Goal: Task Accomplishment & Management: Manage account settings

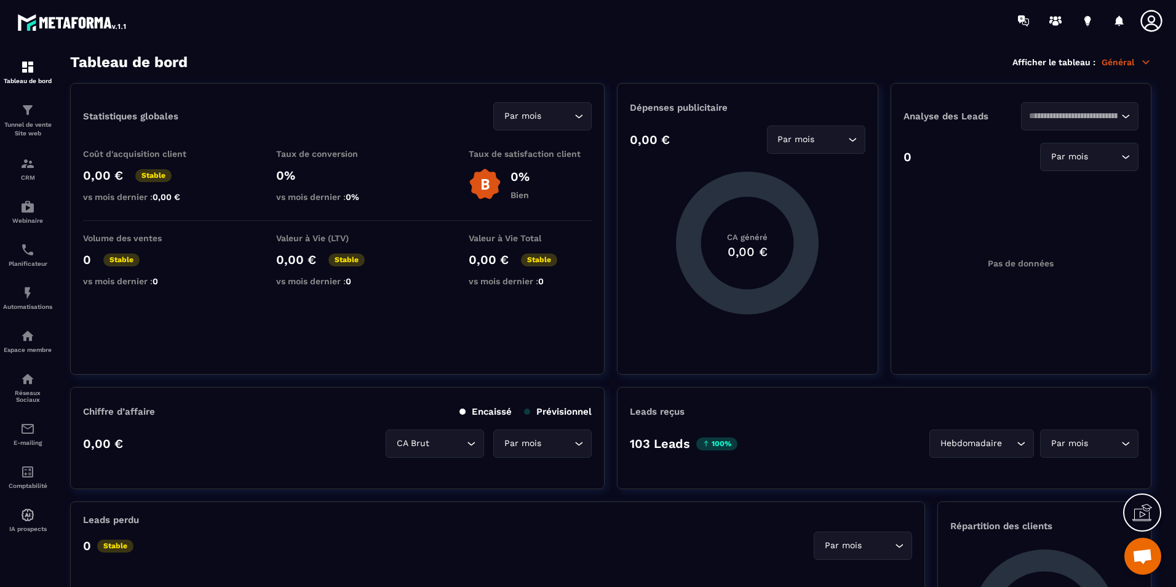
scroll to position [170, 0]
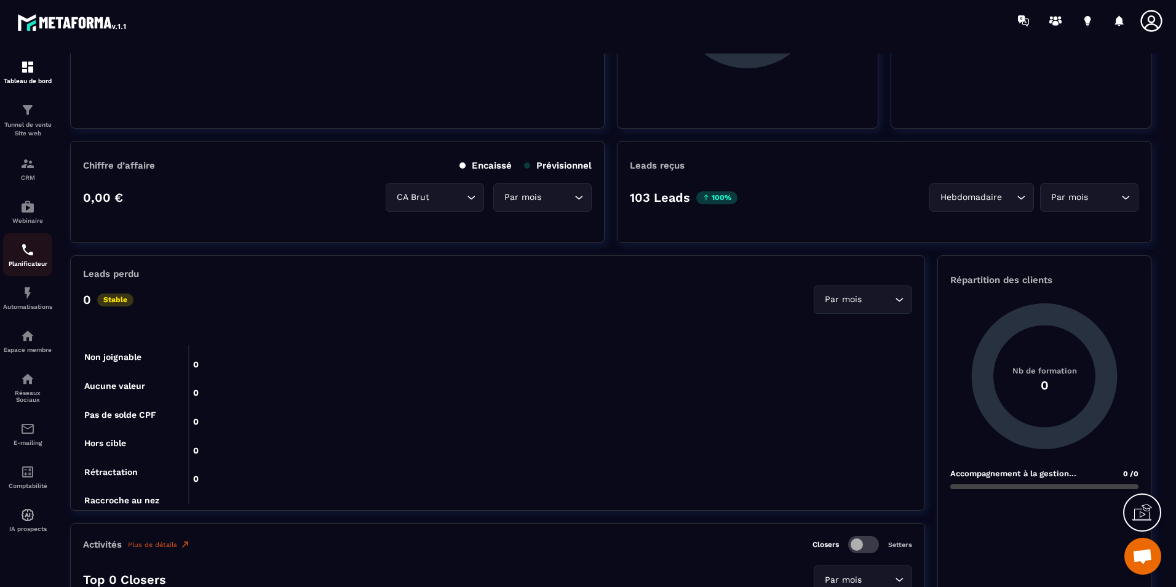
click at [26, 258] on div "Planificateur" at bounding box center [27, 254] width 49 height 25
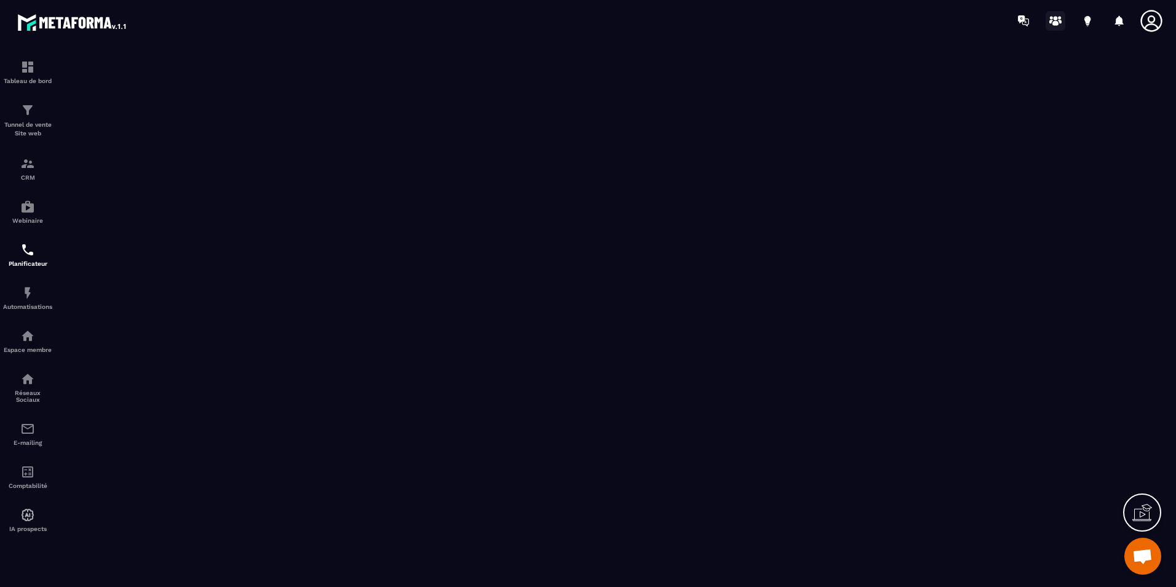
click at [1063, 20] on icon at bounding box center [1055, 21] width 20 height 20
click at [39, 157] on div "CRM" at bounding box center [27, 168] width 49 height 25
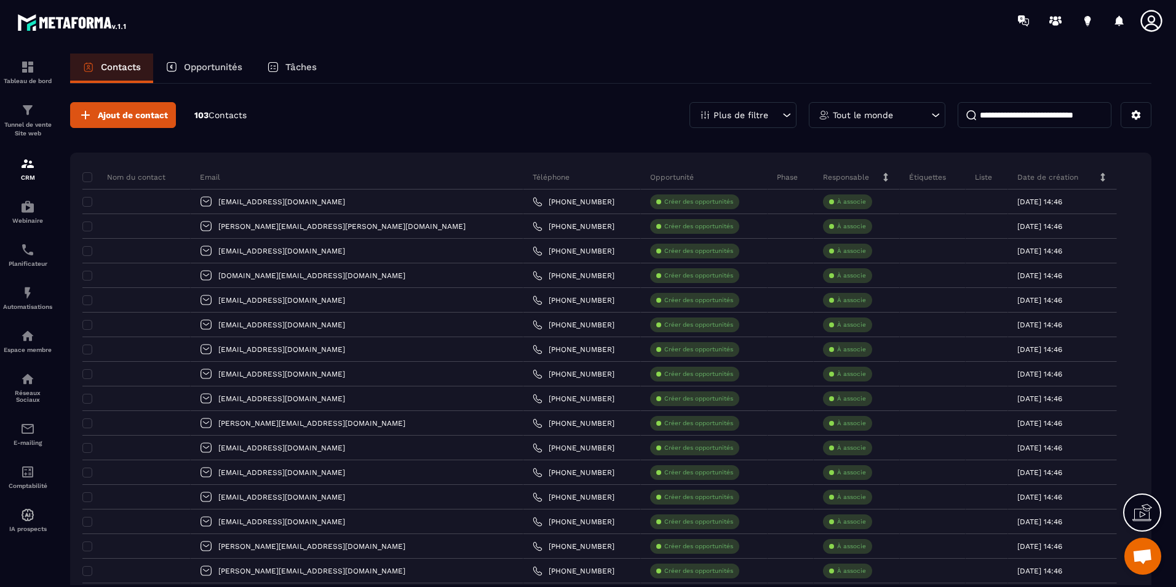
click at [231, 70] on p "Opportunités" at bounding box center [213, 66] width 58 height 11
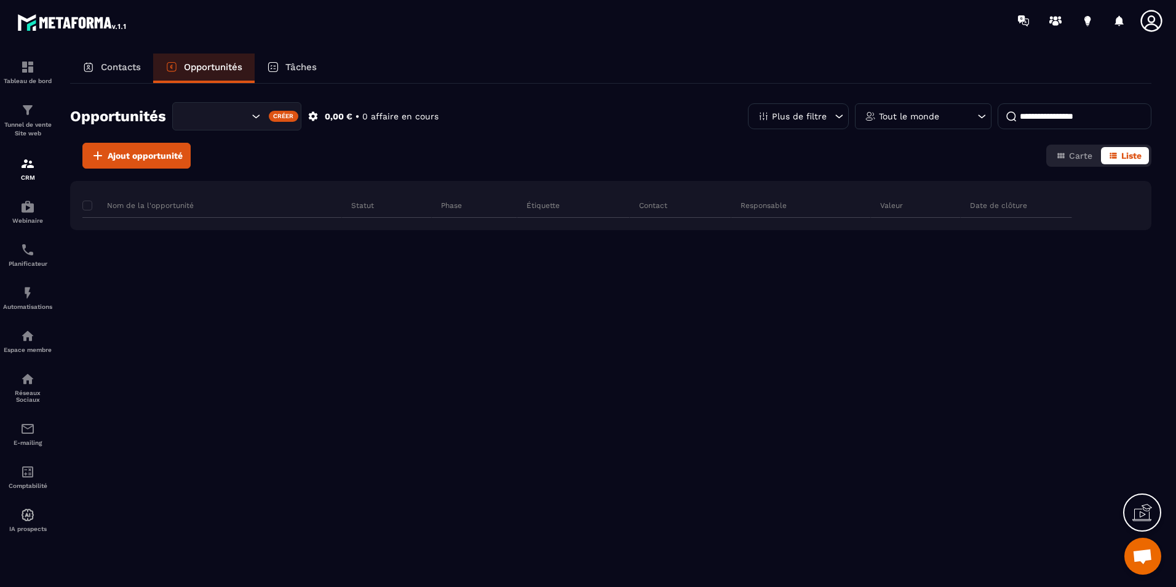
click at [141, 66] on p "Contacts" at bounding box center [121, 66] width 40 height 11
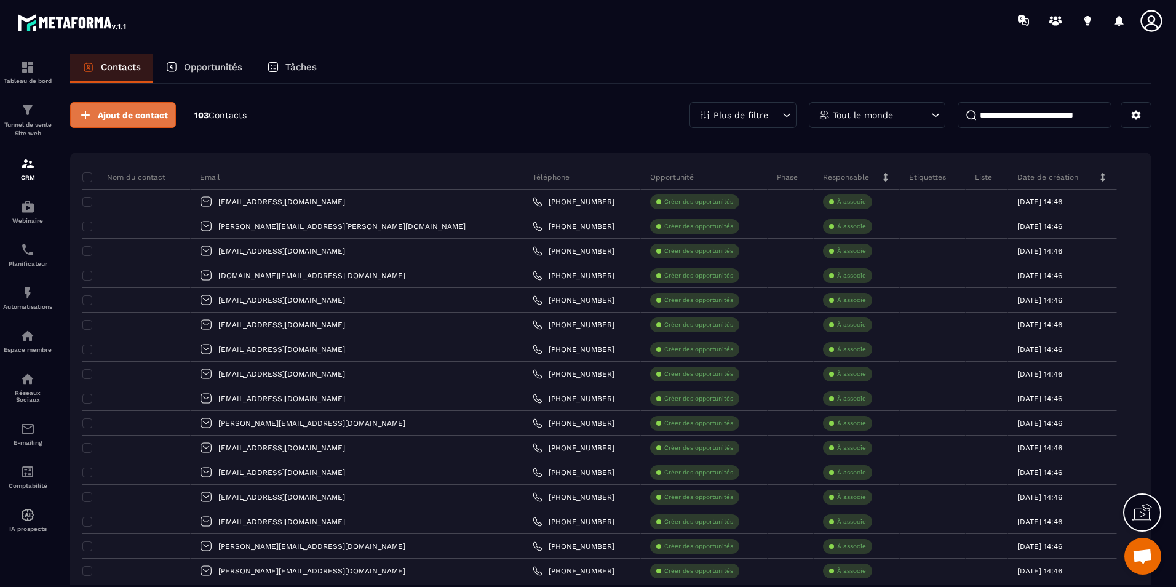
click at [127, 122] on button "Ajout de contact" at bounding box center [123, 115] width 106 height 26
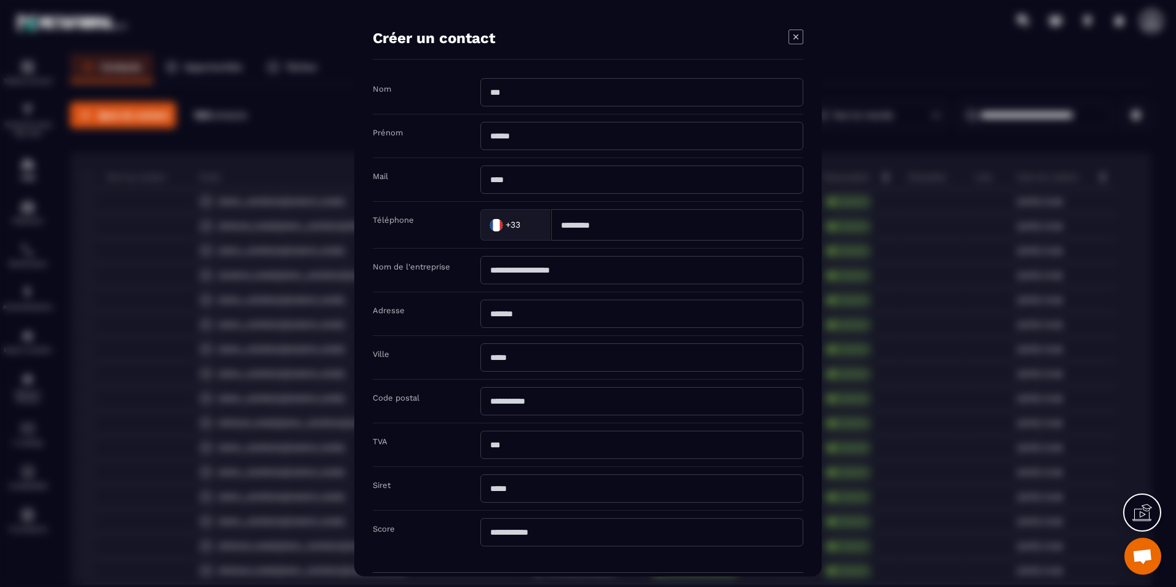
scroll to position [57, 0]
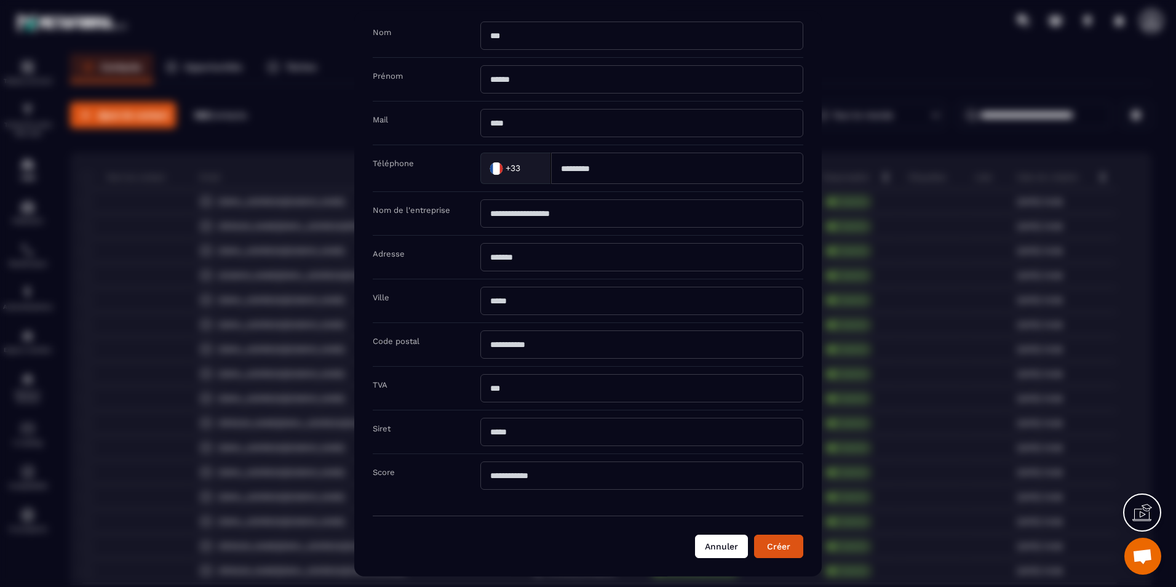
click at [711, 552] on button "Annuler" at bounding box center [721, 545] width 53 height 23
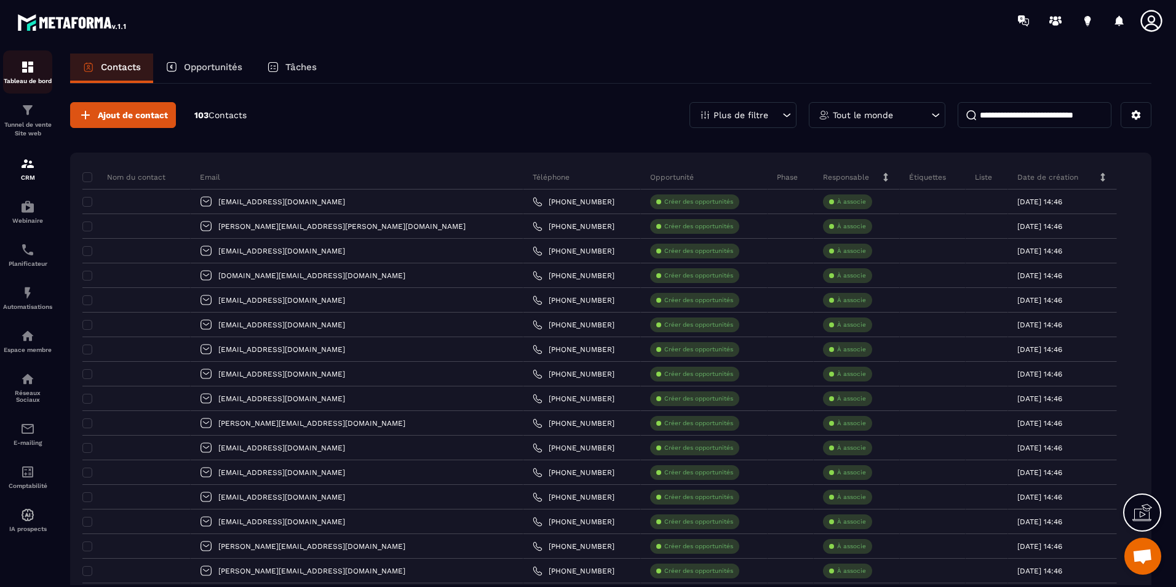
click at [30, 84] on p "Tableau de bord" at bounding box center [27, 80] width 49 height 7
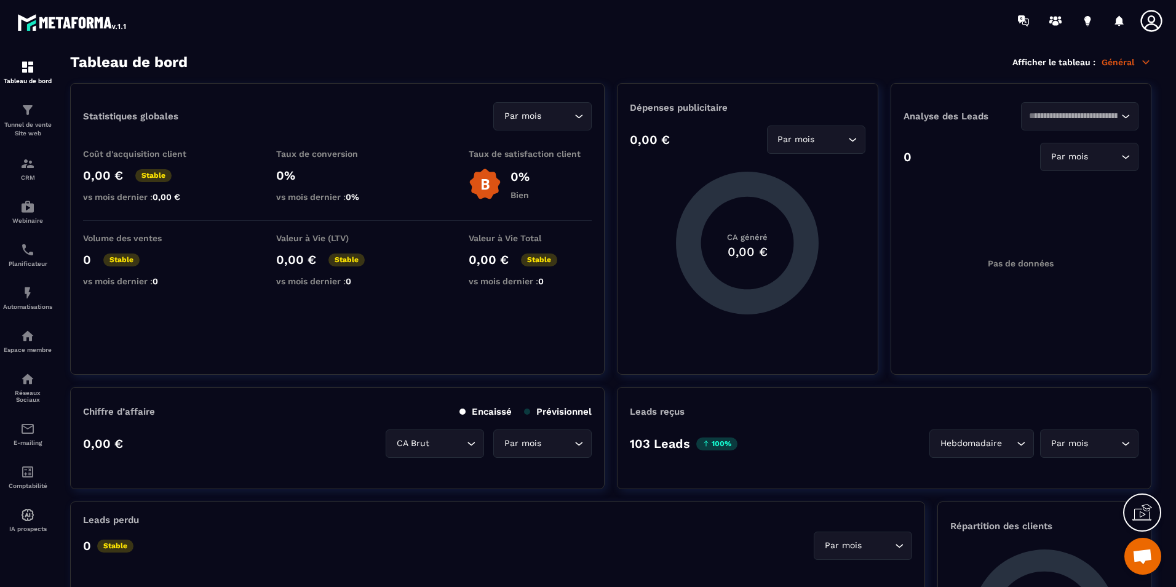
click at [1154, 559] on span "Ouvrir le chat" at bounding box center [1142, 555] width 37 height 37
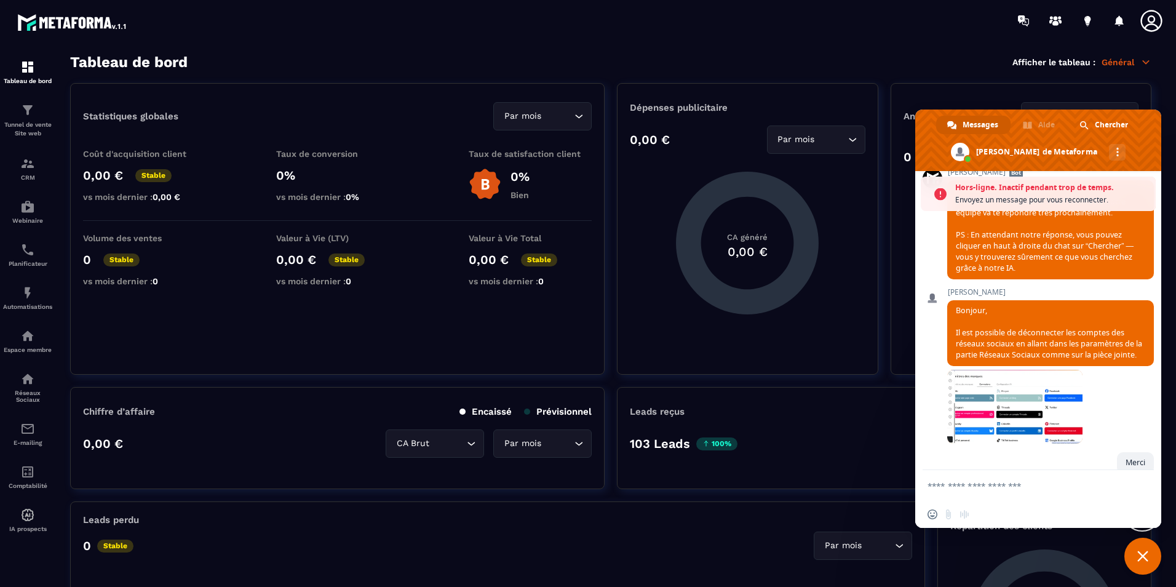
scroll to position [210, 0]
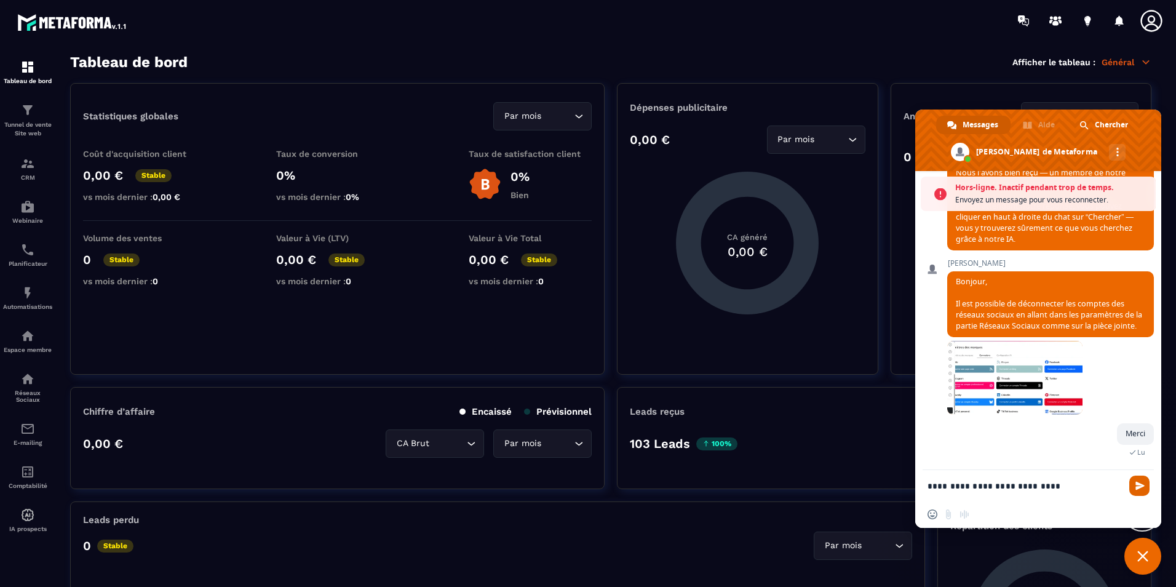
type textarea "**********"
click at [1141, 485] on span "Envoyer" at bounding box center [1139, 485] width 9 height 9
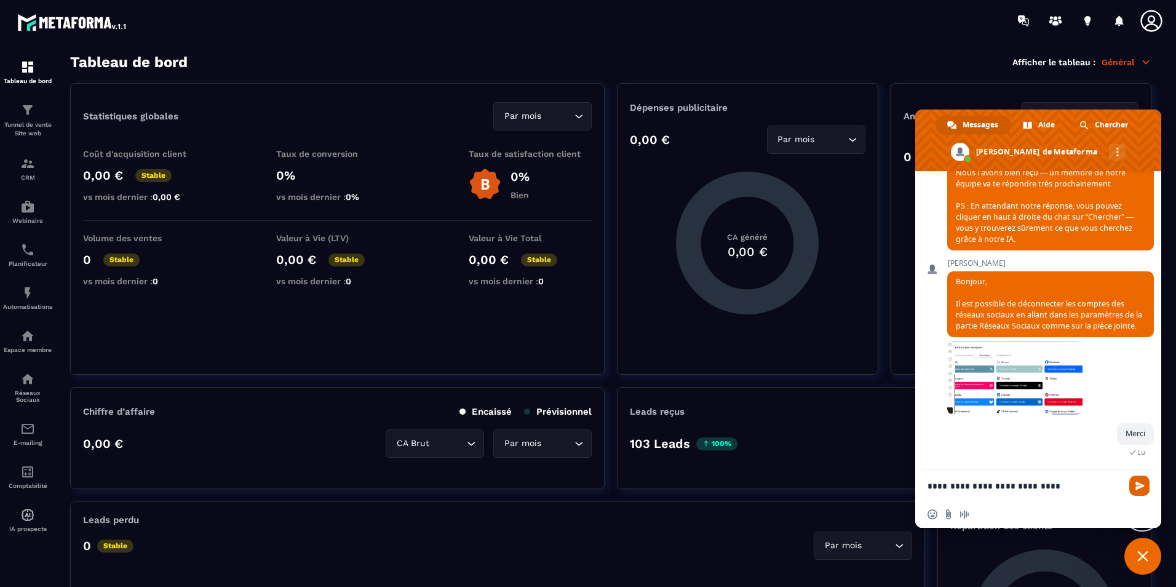
click at [1140, 487] on span "Envoyer" at bounding box center [1139, 485] width 9 height 9
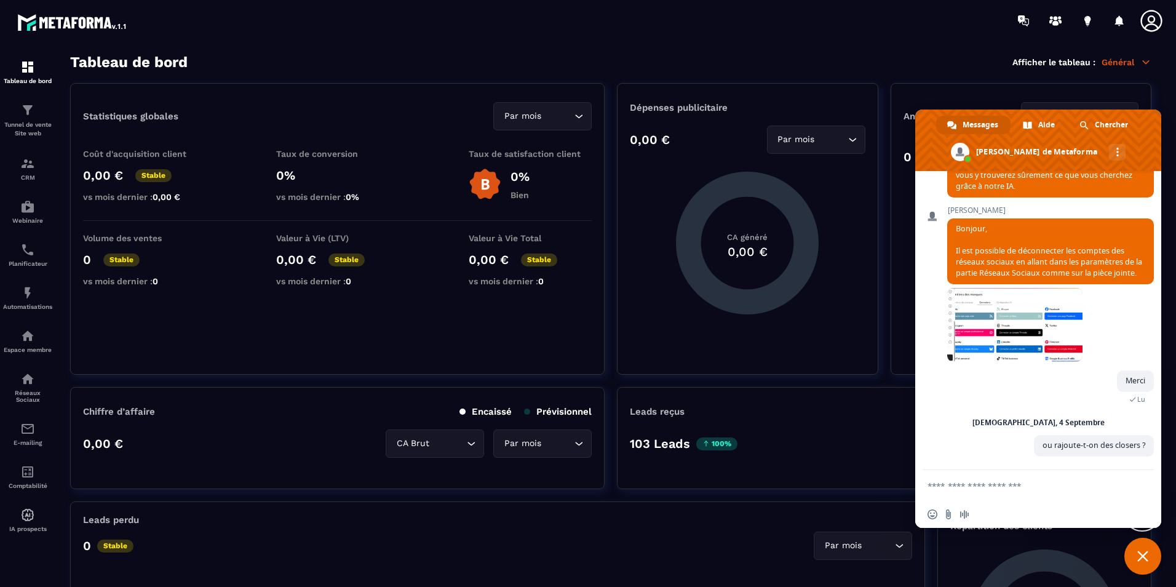
scroll to position [343, 0]
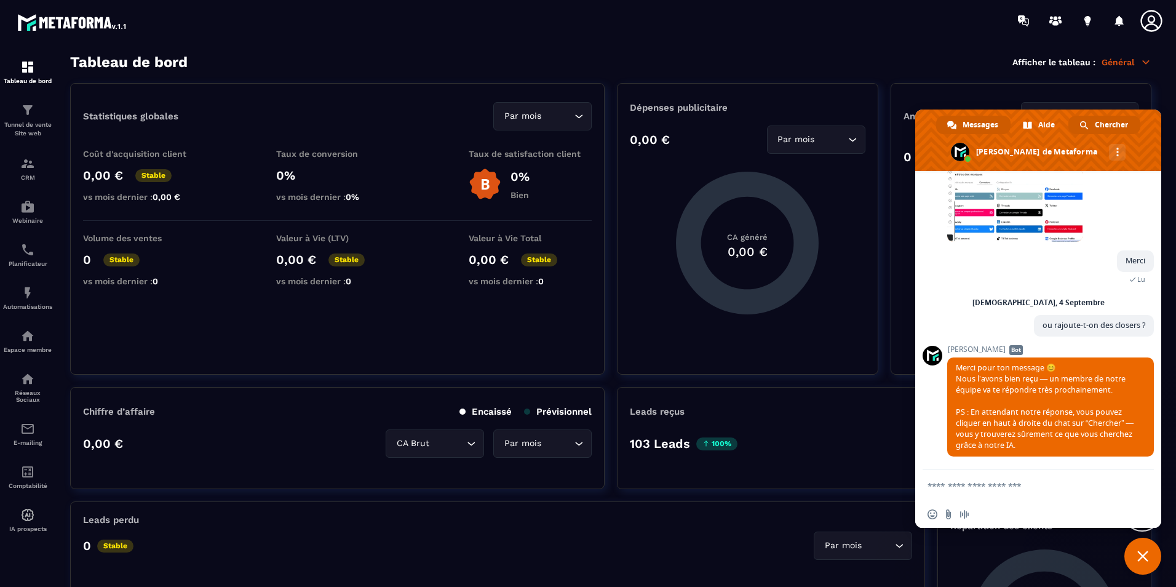
click at [1097, 129] on span "Chercher" at bounding box center [1111, 125] width 33 height 18
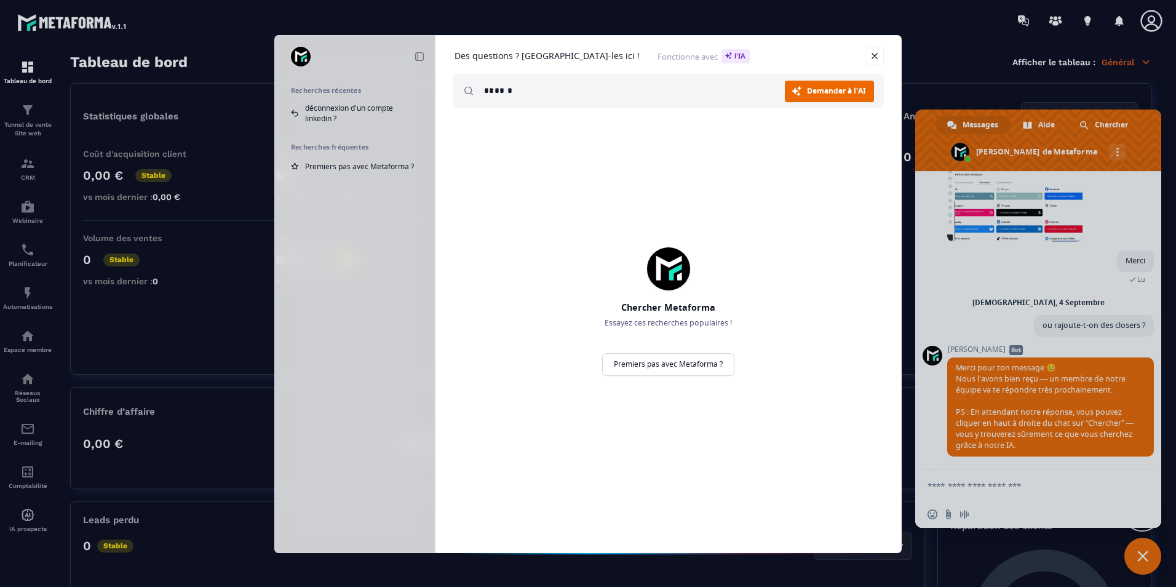
type input "******"
click at [782, 160] on div "Chercher Metaforma Essayez ces recherches populaires ! Premiers pas avec Metafo…" at bounding box center [668, 325] width 431 height 406
click at [802, 86] on link "Demander à l'AI Chercher" at bounding box center [829, 92] width 89 height 22
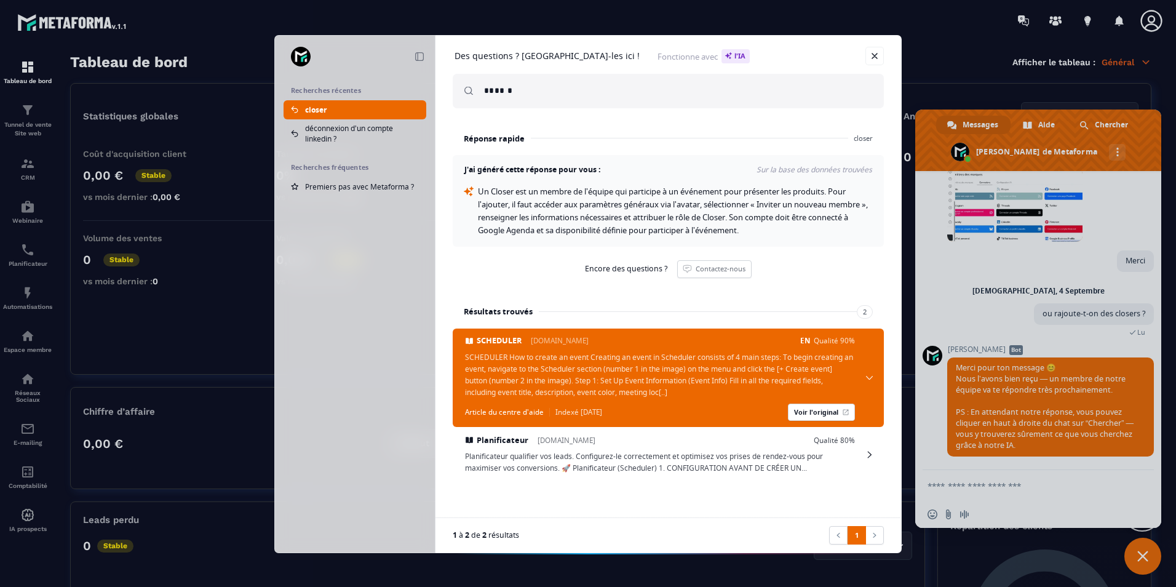
drag, startPoint x: 785, startPoint y: 202, endPoint x: 801, endPoint y: 201, distance: 16.0
drag, startPoint x: 801, startPoint y: 201, endPoint x: 817, endPoint y: 178, distance: 28.0
click at [817, 178] on div "J'ai généré cette réponse pour vous : Sur la base des données trouvées Un Close…" at bounding box center [668, 201] width 431 height 92
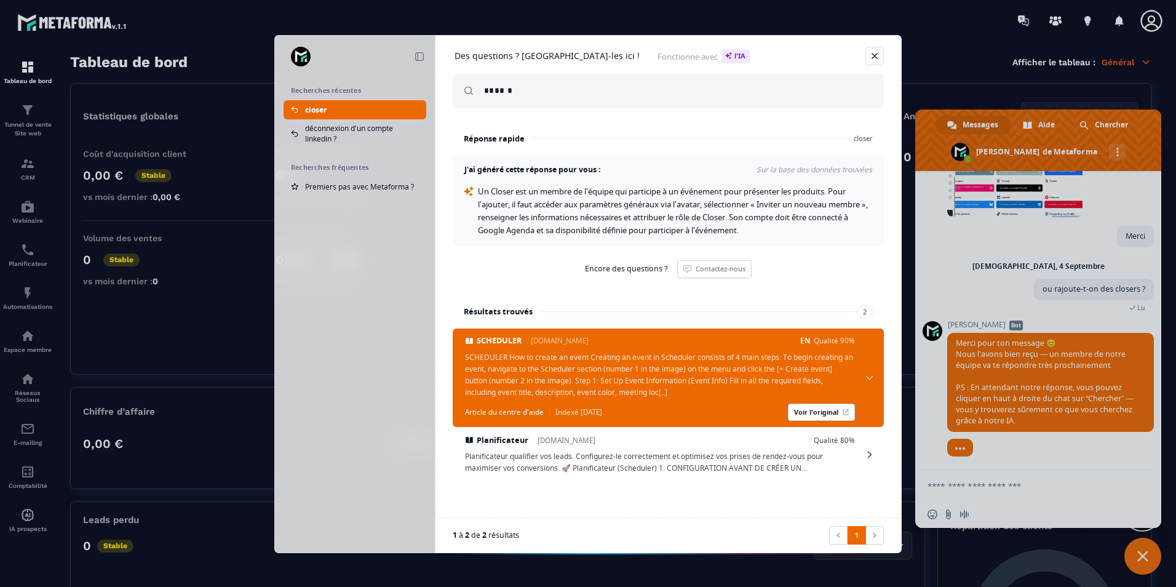
click at [881, 49] on link at bounding box center [874, 56] width 18 height 18
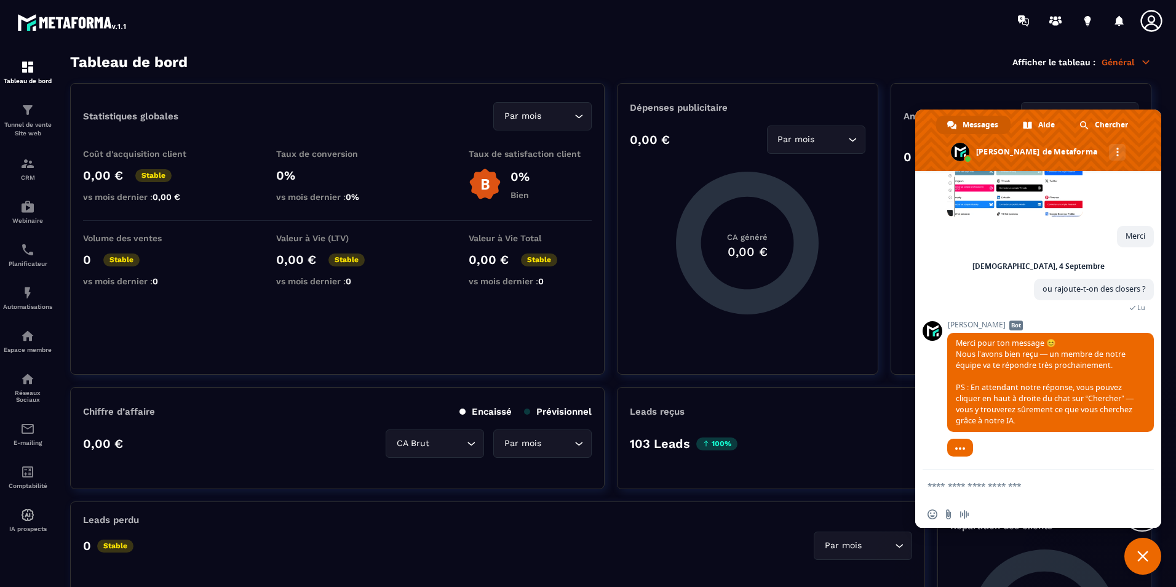
click at [1149, 22] on icon at bounding box center [1151, 21] width 22 height 22
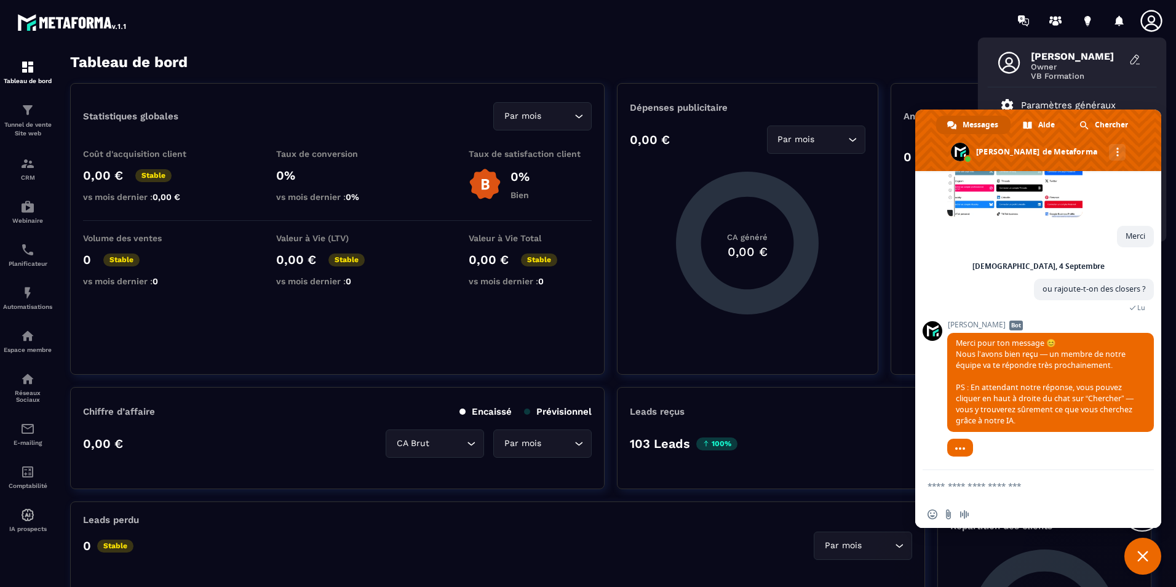
click at [1134, 544] on span "Fermer le chat" at bounding box center [1142, 555] width 37 height 37
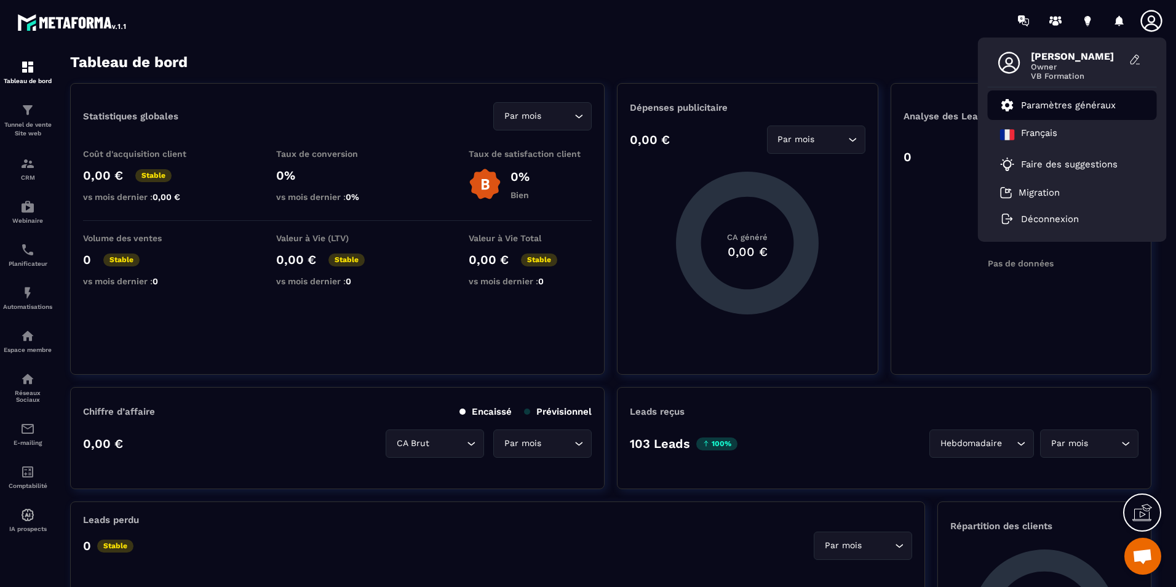
click at [1084, 104] on p "Paramètres généraux" at bounding box center [1068, 105] width 95 height 11
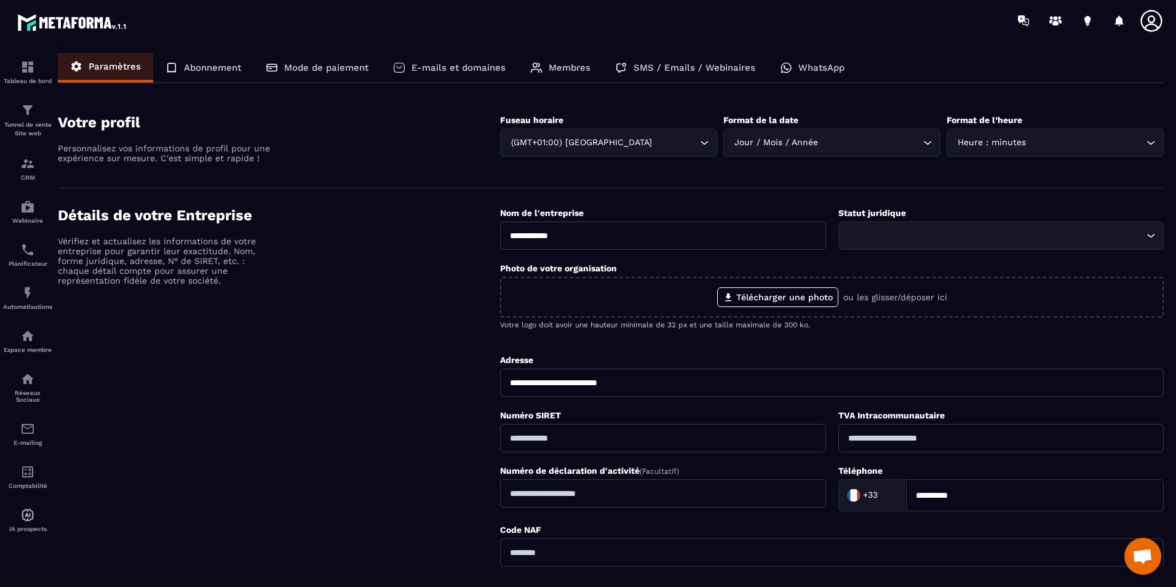
click at [581, 65] on p "Membres" at bounding box center [570, 67] width 42 height 11
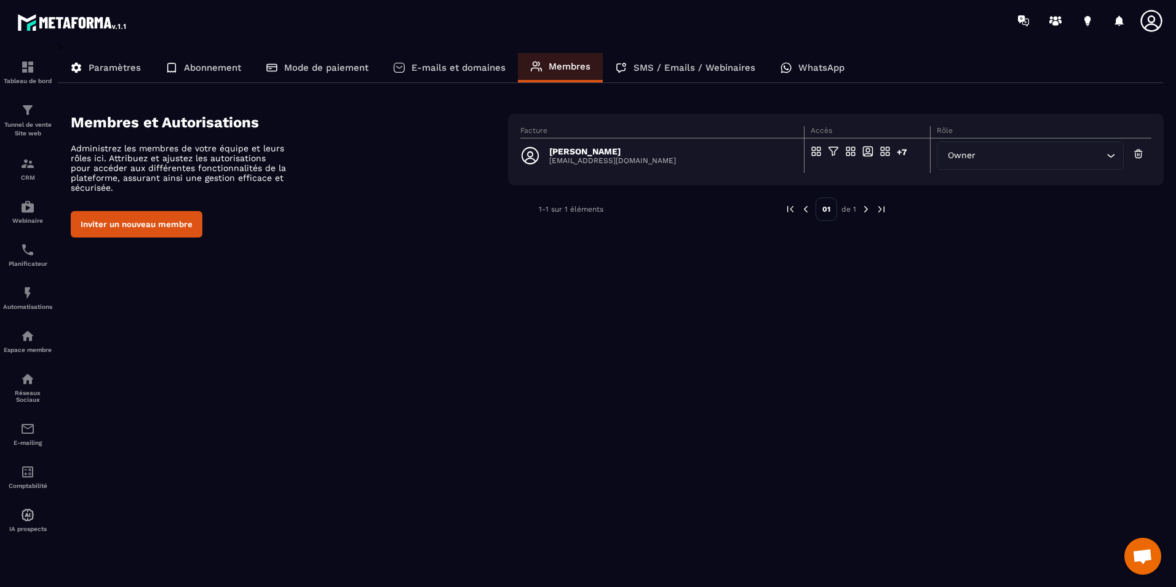
click at [1106, 154] on icon "Search for option" at bounding box center [1110, 155] width 12 height 12
click at [149, 218] on button "Inviter un nouveau membre" at bounding box center [137, 224] width 132 height 26
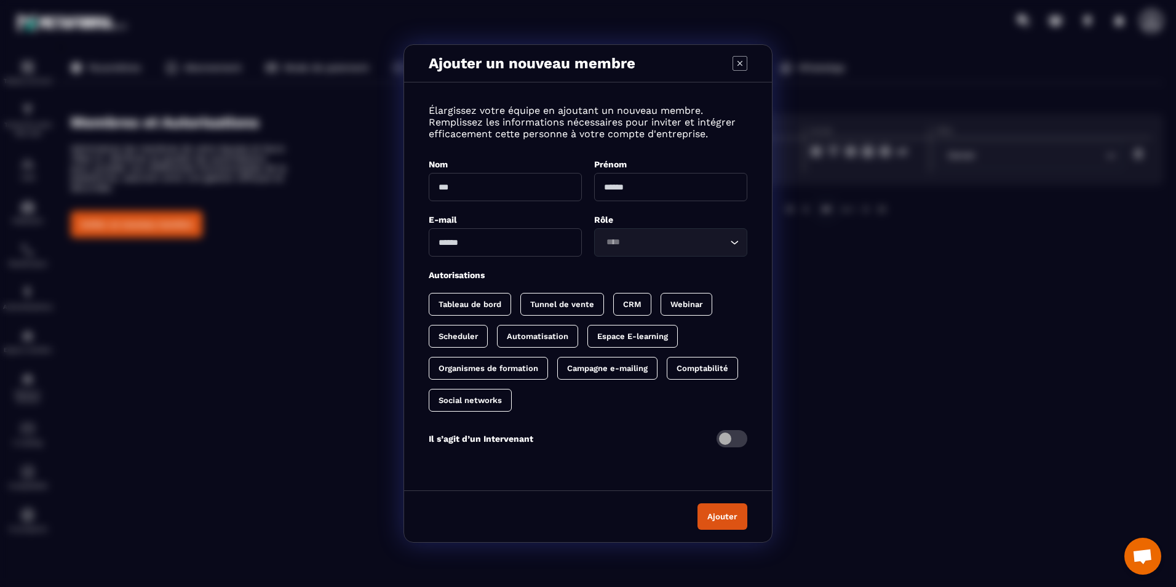
click at [482, 189] on input "Modal window" at bounding box center [505, 187] width 153 height 28
type input "**********"
type input "*********"
type input "**********"
click at [558, 238] on input "**********" at bounding box center [505, 242] width 153 height 28
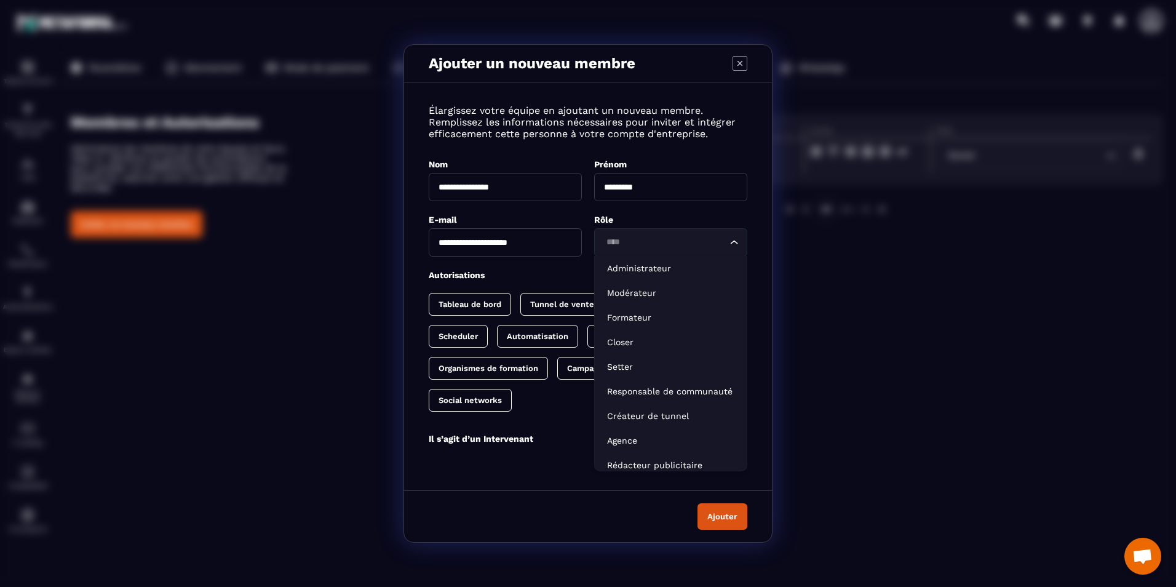
click at [627, 241] on input "Search for option" at bounding box center [664, 243] width 125 height 14
click at [659, 339] on p "Closer" at bounding box center [670, 342] width 127 height 12
click at [656, 244] on input "Search for option" at bounding box center [664, 243] width 125 height 14
click at [660, 341] on p "Closer" at bounding box center [670, 342] width 127 height 12
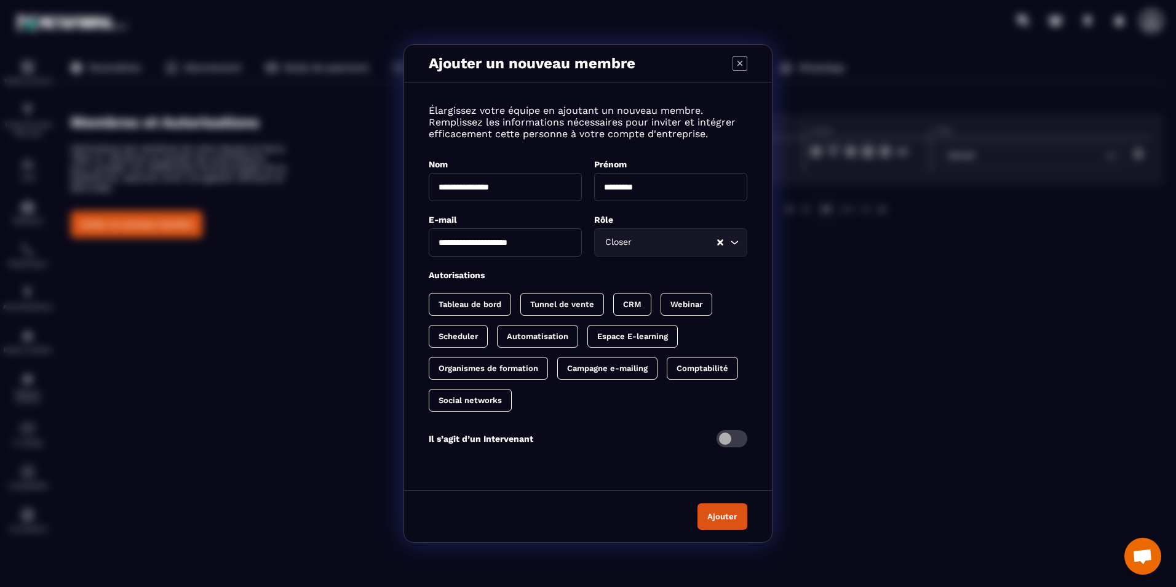
click at [445, 306] on p "Tableau de bord" at bounding box center [469, 303] width 63 height 9
click at [563, 301] on p "Tunnel de vente" at bounding box center [574, 303] width 64 height 9
click at [648, 304] on p "CRM" at bounding box center [657, 303] width 18 height 9
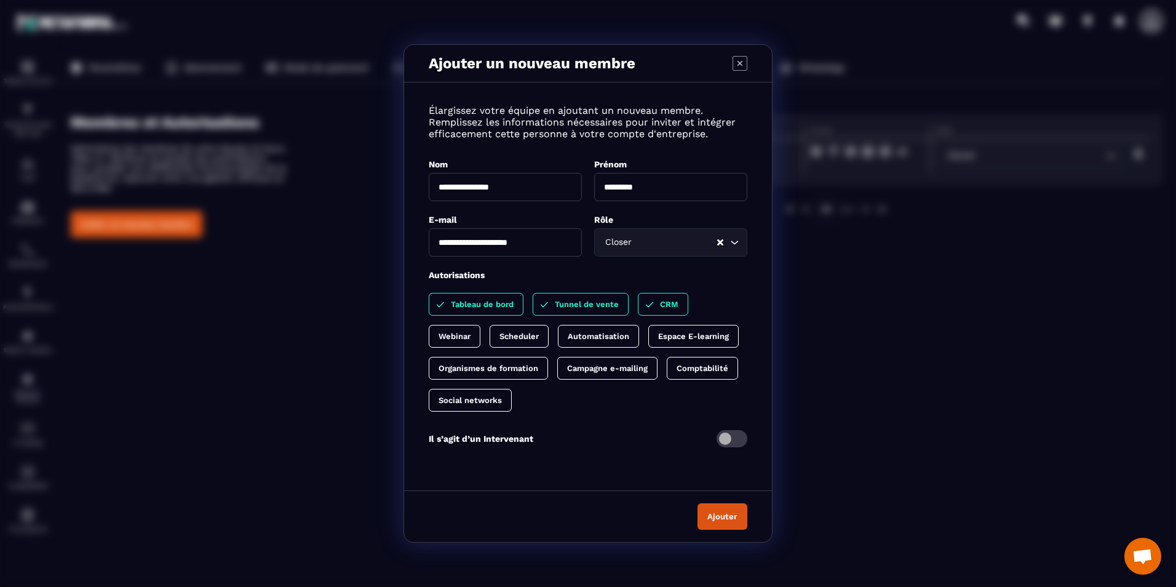
click at [446, 343] on div "Webinar" at bounding box center [455, 336] width 52 height 23
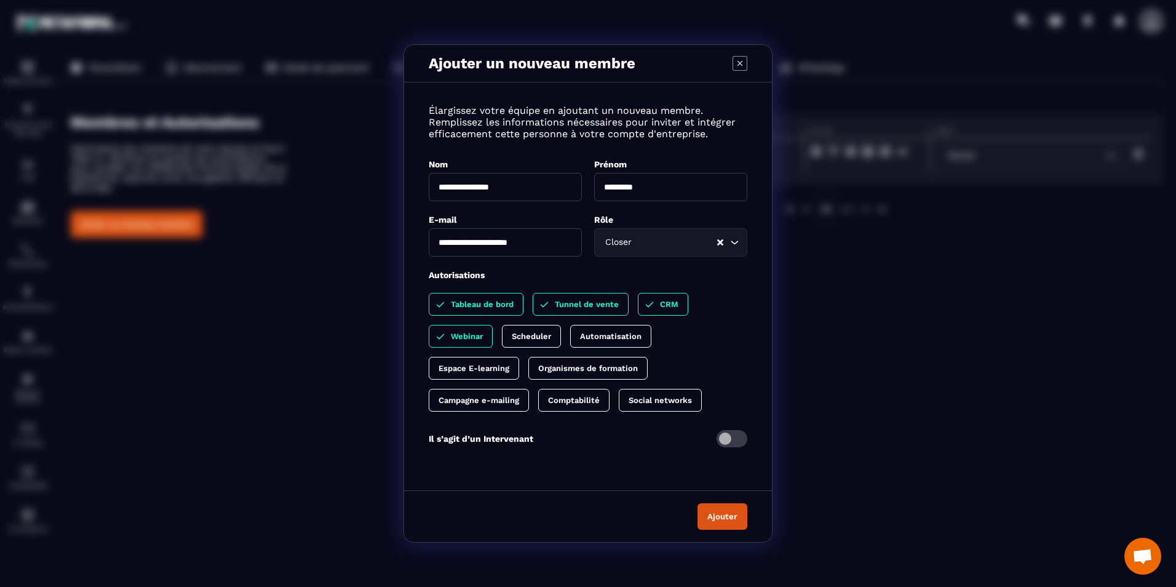
click at [525, 339] on p "Scheduler" at bounding box center [531, 335] width 39 height 9
click at [609, 338] on p "Automatisation" at bounding box center [622, 335] width 61 height 9
click at [467, 360] on div "Espace E-learning" at bounding box center [474, 368] width 90 height 23
click at [559, 365] on p "Organismes de formation" at bounding box center [600, 367] width 100 height 9
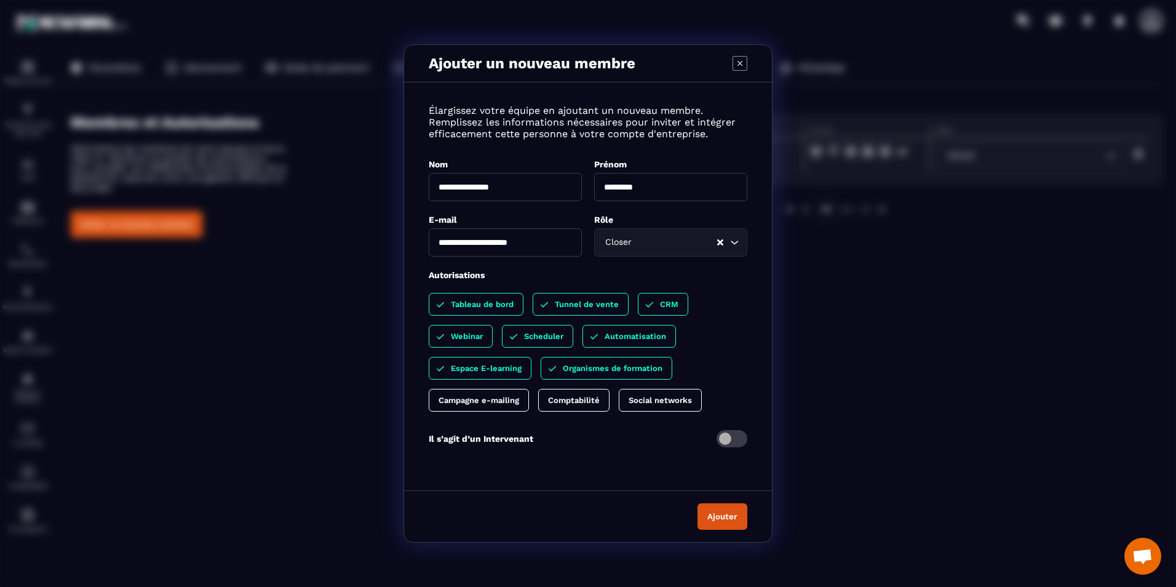
drag, startPoint x: 478, startPoint y: 403, endPoint x: 526, endPoint y: 408, distance: 48.2
click at [484, 406] on div "Campagne e-mailing" at bounding box center [479, 400] width 100 height 23
click at [560, 406] on div "Comptabilité" at bounding box center [585, 400] width 71 height 23
click at [662, 398] on p "Social networks" at bounding box center [684, 399] width 63 height 9
click at [731, 439] on span "Modal window" at bounding box center [731, 438] width 31 height 17
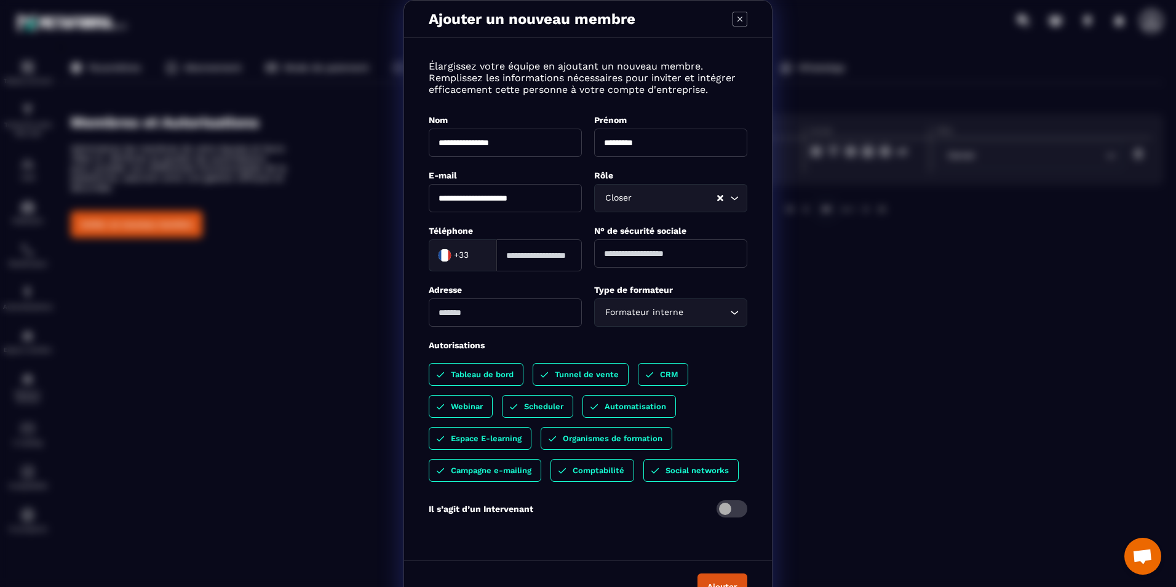
click at [731, 507] on span "Modal window" at bounding box center [731, 508] width 31 height 17
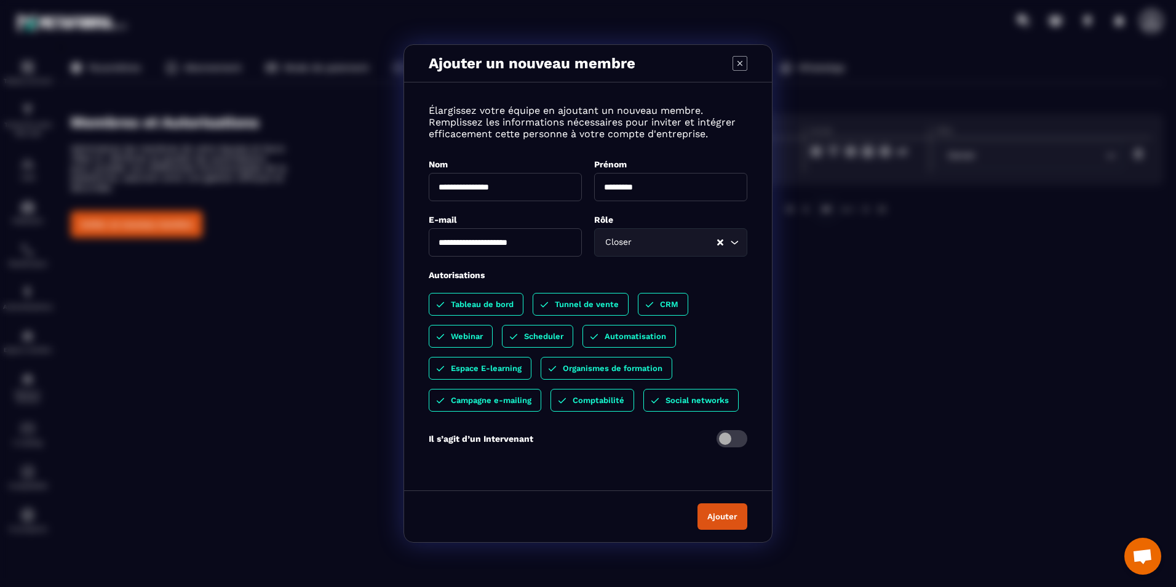
click at [731, 507] on button "Ajouter" at bounding box center [722, 516] width 50 height 26
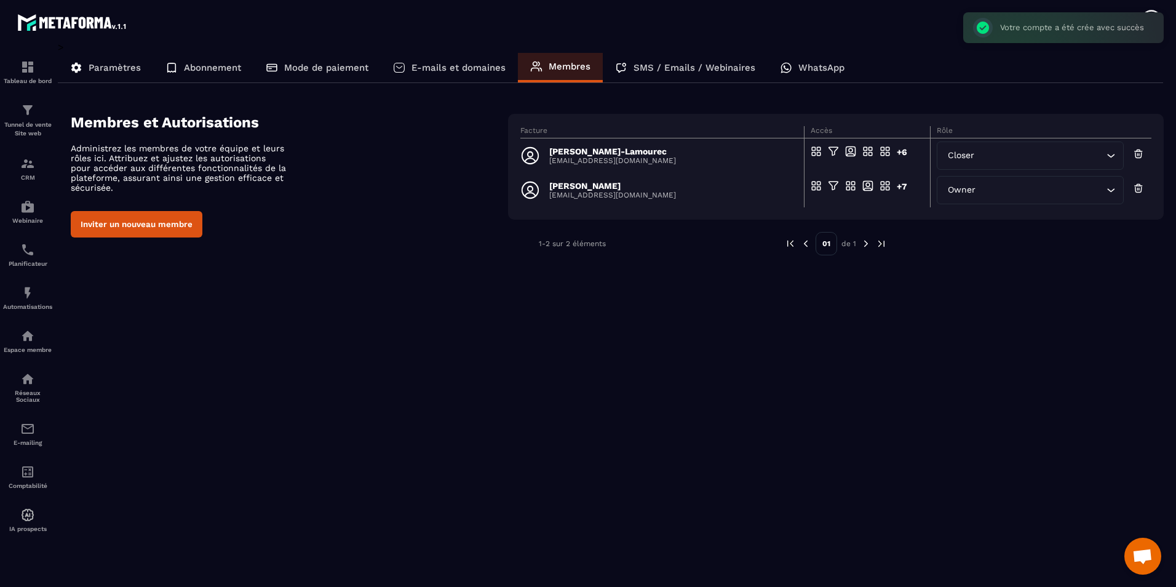
click at [668, 358] on div "> Paramètres Abonnement Mode de paiement E-mails et domaines Membres SMS / Emai…" at bounding box center [611, 305] width 1106 height 528
click at [893, 193] on span "Accès en modification" at bounding box center [869, 190] width 86 height 9
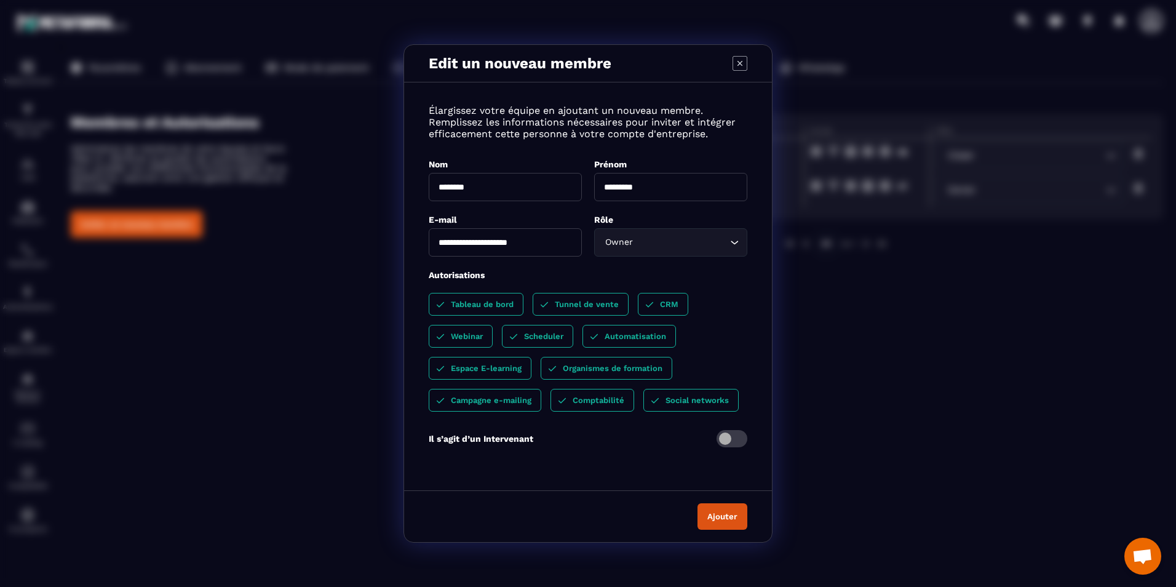
scroll to position [367, 0]
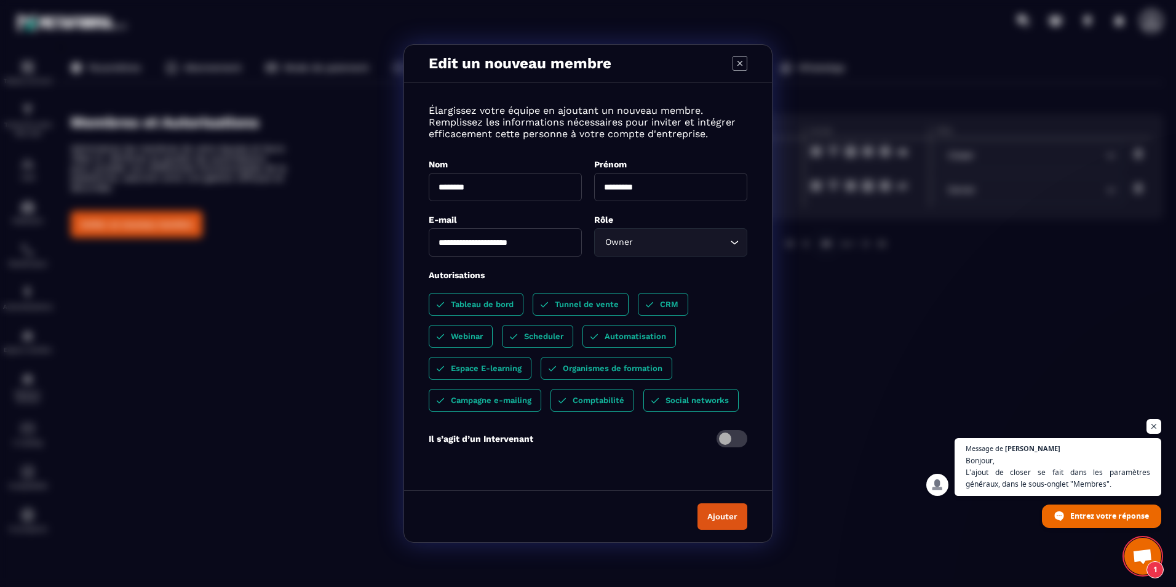
click at [732, 60] on div "Edit un nouveau membre" at bounding box center [588, 64] width 368 height 38
click at [734, 60] on icon "Modal window" at bounding box center [739, 63] width 15 height 15
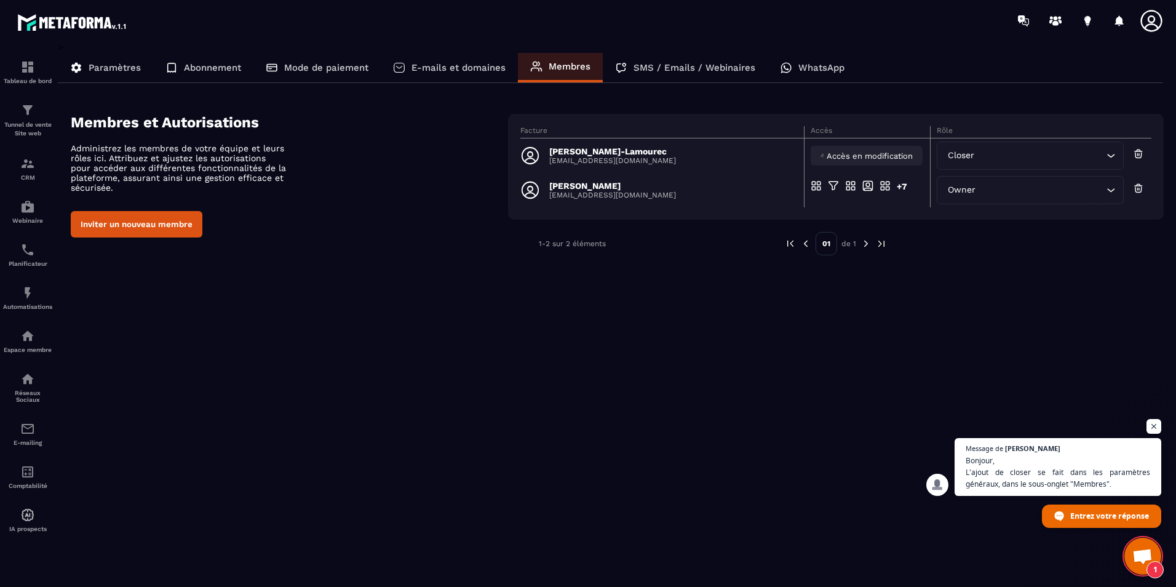
click at [875, 151] on span "Accès en modification" at bounding box center [869, 155] width 86 height 9
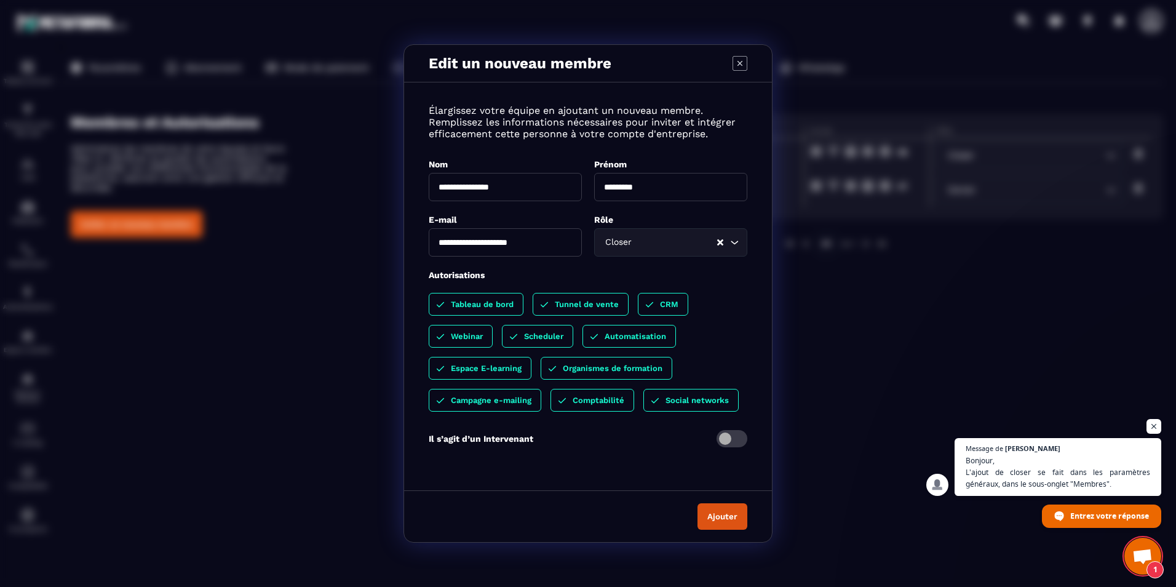
click at [743, 55] on div "Edit un nouveau membre" at bounding box center [588, 64] width 368 height 38
click at [1139, 557] on span "Ouvrir le chat" at bounding box center [1142, 557] width 20 height 17
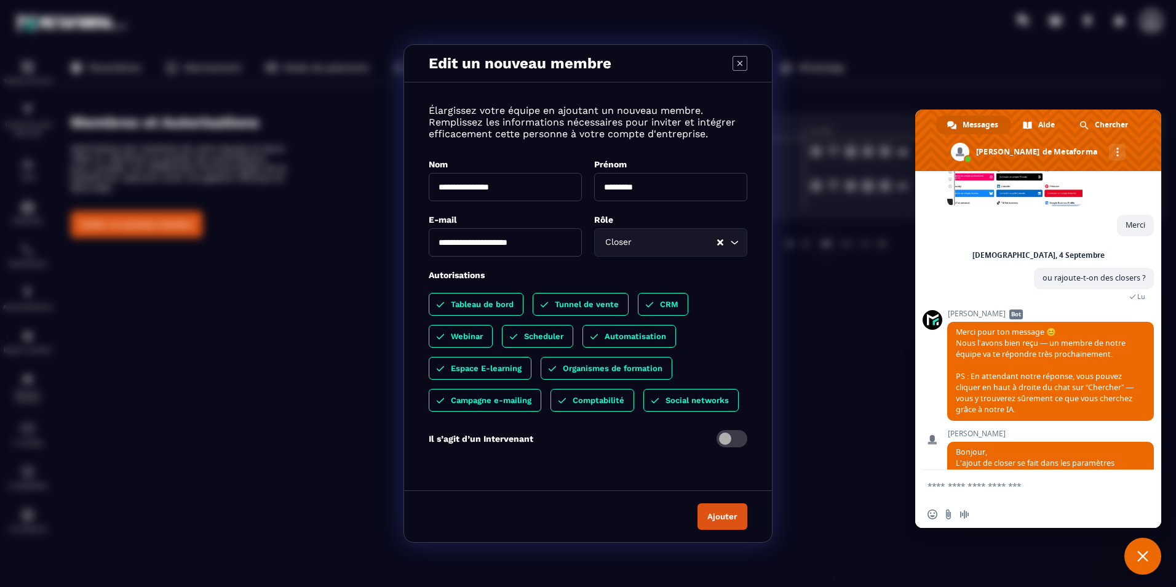
scroll to position [407, 0]
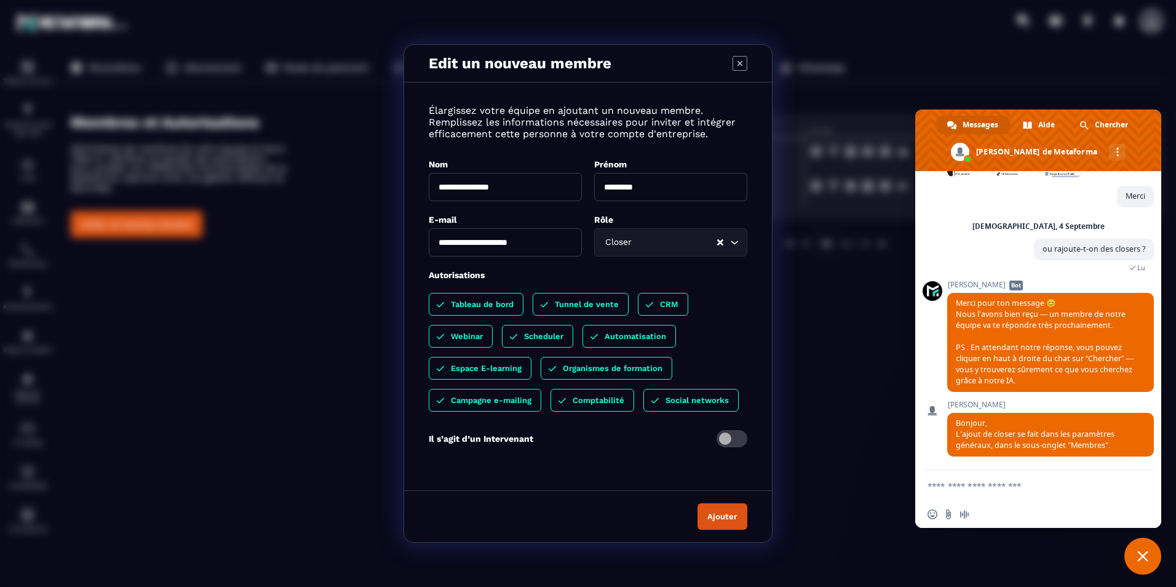
click at [1139, 557] on span "Fermer le chat" at bounding box center [1142, 555] width 11 height 11
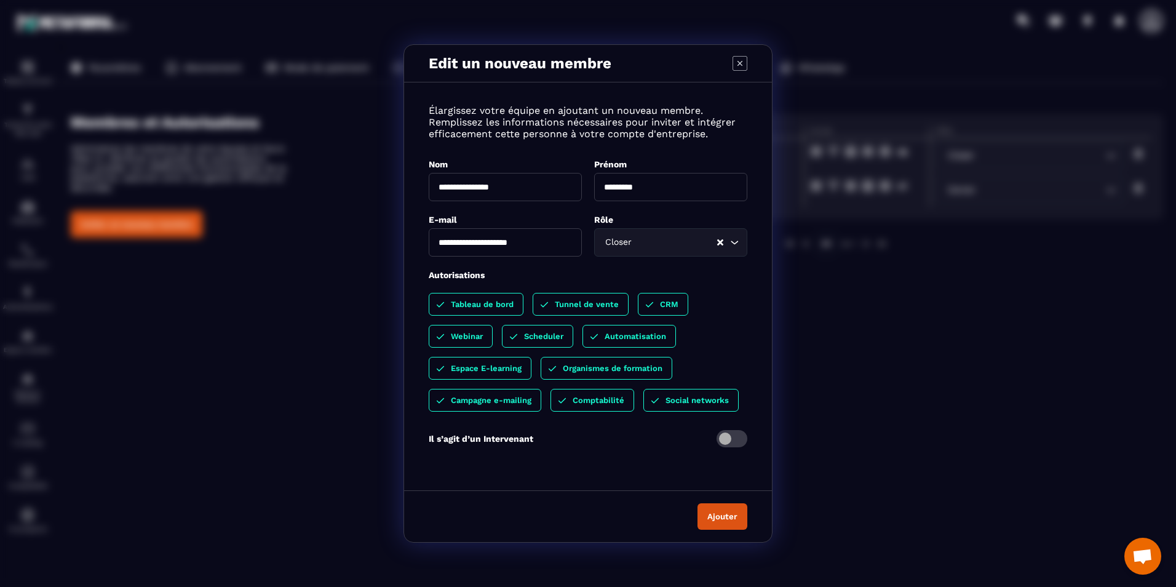
click at [737, 63] on icon "Modal window" at bounding box center [739, 63] width 15 height 15
